Goal: Task Accomplishment & Management: Use online tool/utility

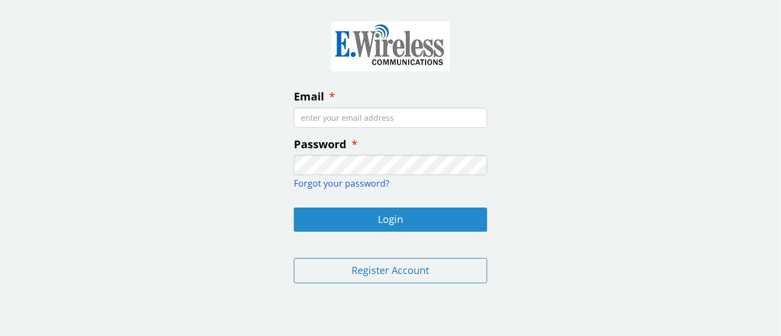
type input "[EMAIL_ADDRESS][DOMAIN_NAME]"
click at [383, 220] on button "Login" at bounding box center [390, 220] width 193 height 24
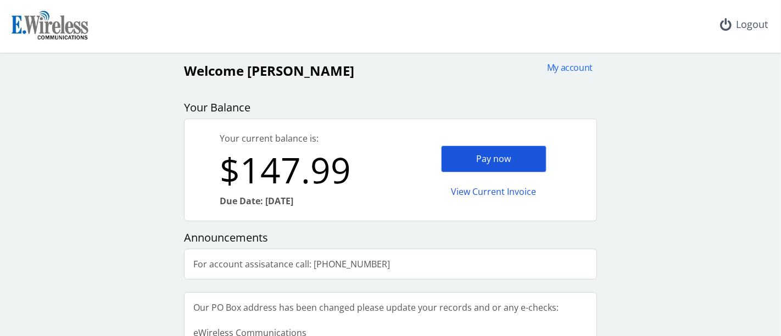
click at [497, 155] on div "Pay now" at bounding box center [493, 159] width 105 height 27
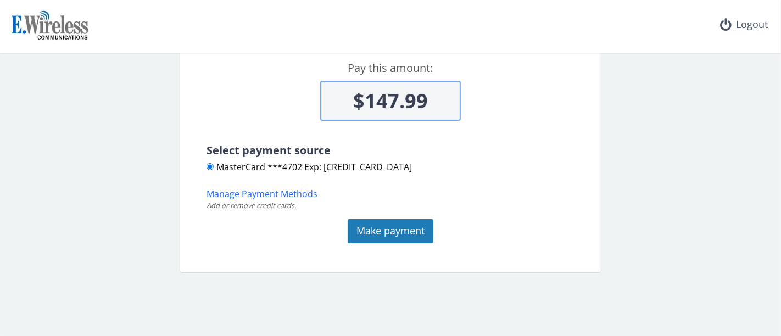
scroll to position [122, 0]
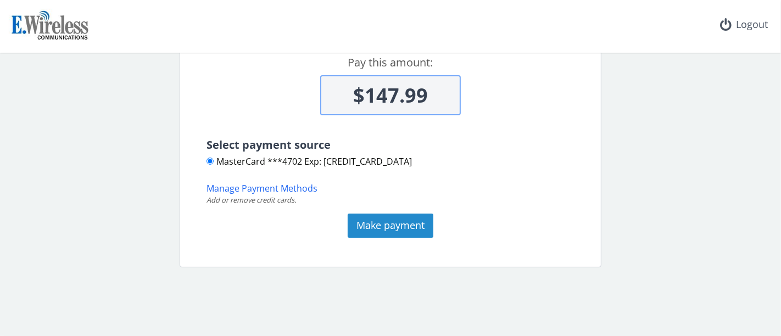
click at [398, 225] on button "Make payment" at bounding box center [391, 226] width 86 height 24
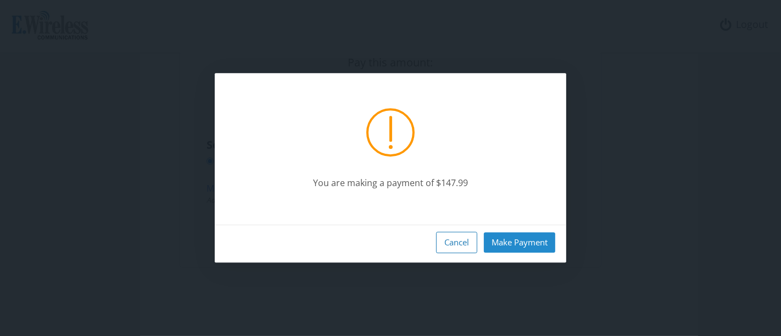
click at [508, 242] on button "Make Payment" at bounding box center [519, 242] width 71 height 20
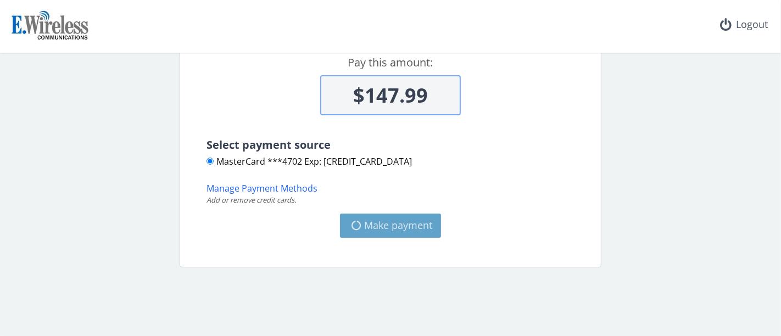
type input "$0"
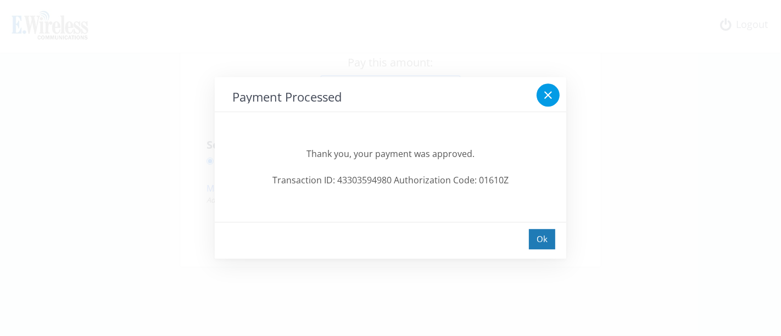
click at [548, 98] on icon at bounding box center [548, 95] width 13 height 13
